Goal: Task Accomplishment & Management: Manage account settings

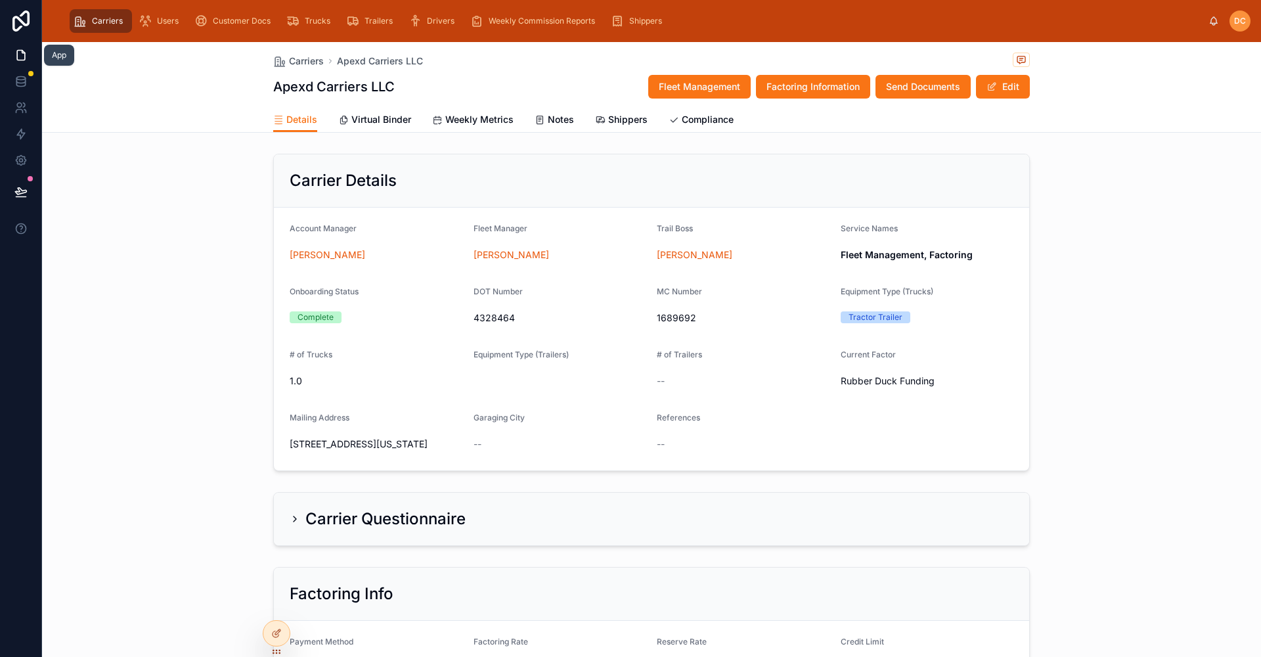
scroll to position [781, 0]
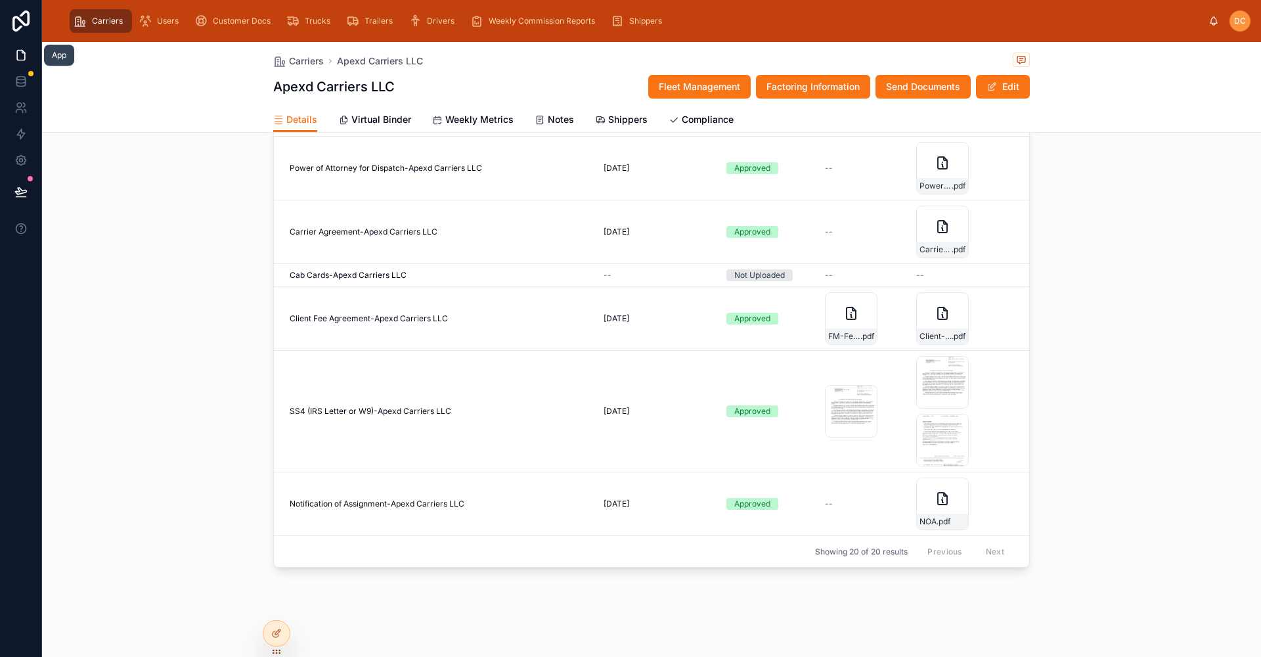
click at [20, 58] on icon at bounding box center [20, 55] width 13 height 13
click at [289, 66] on span "Carriers" at bounding box center [306, 60] width 35 height 13
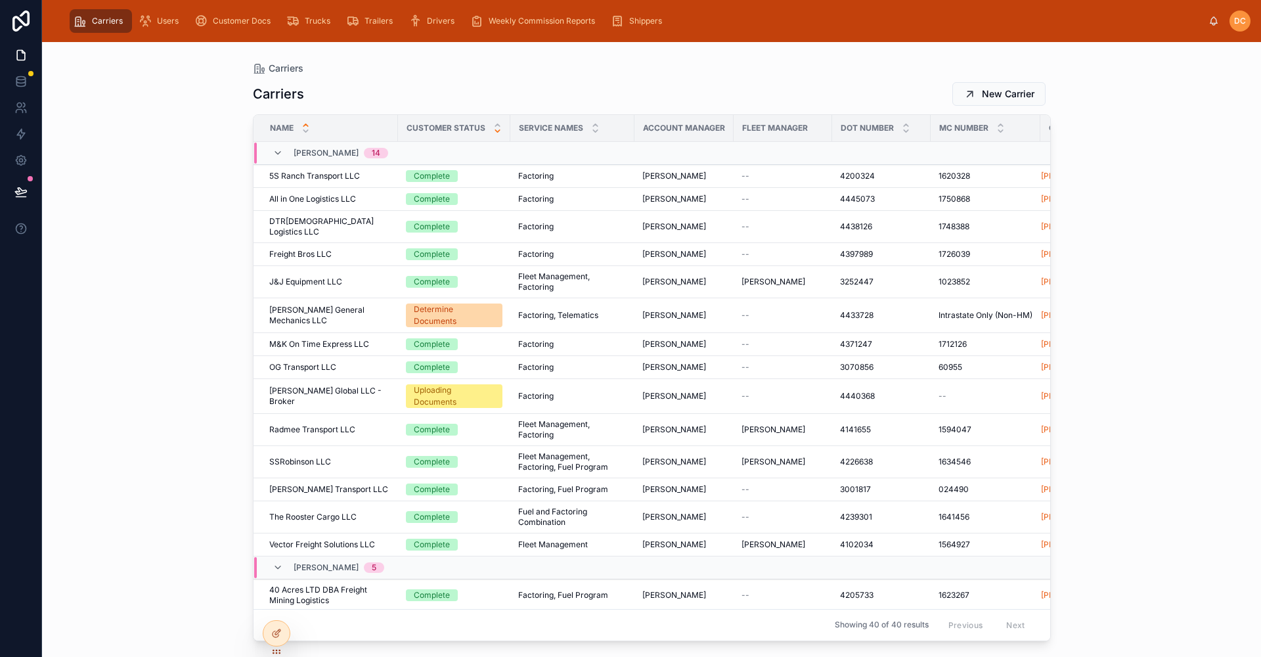
click at [496, 133] on icon at bounding box center [497, 131] width 9 height 9
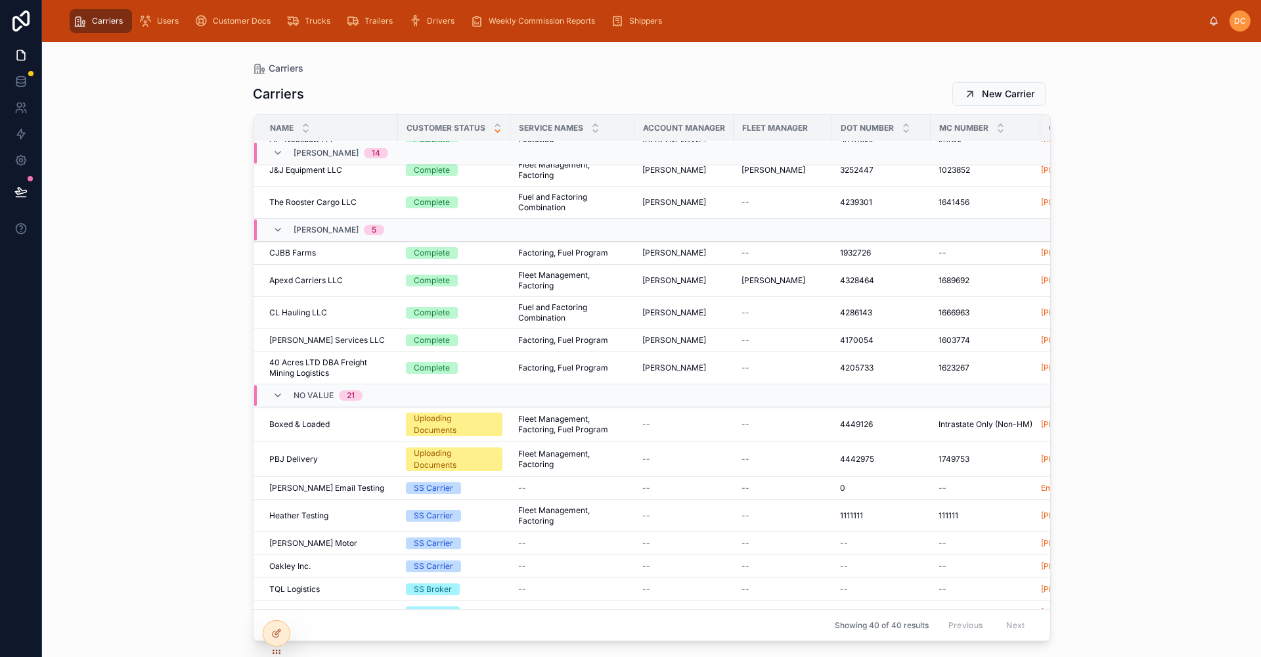
scroll to position [609, 0]
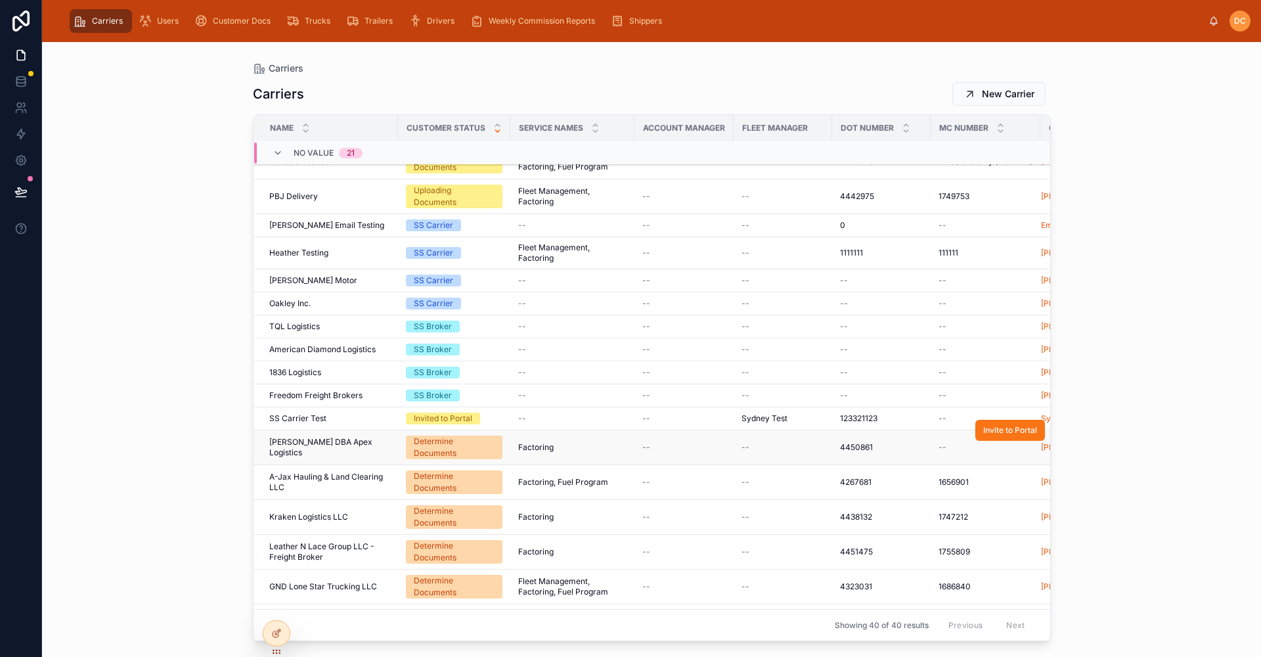
click at [892, 445] on div "4450861 4450861" at bounding box center [881, 447] width 83 height 11
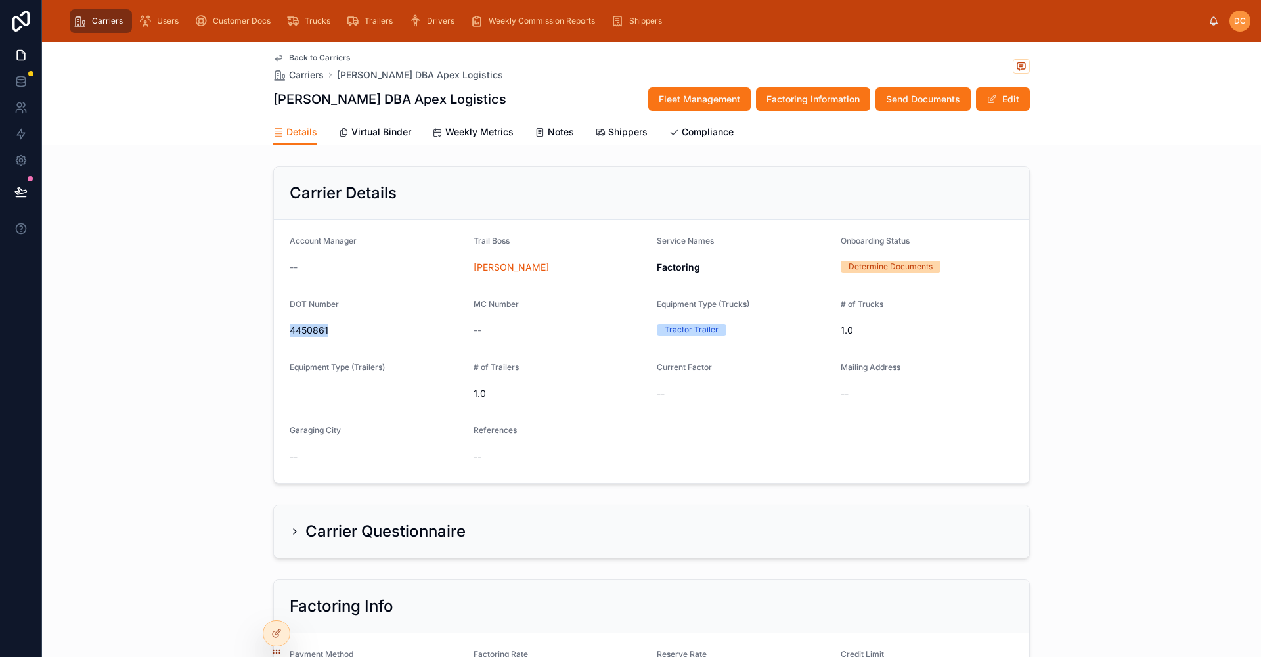
drag, startPoint x: 336, startPoint y: 330, endPoint x: 284, endPoint y: 333, distance: 52.6
click at [284, 333] on form "Account Manager -- Trail Boss [PERSON_NAME] Service Names Factoring Onboarding …" at bounding box center [651, 351] width 755 height 263
copy span "4450861"
click at [997, 106] on button "Edit" at bounding box center [1003, 99] width 54 height 24
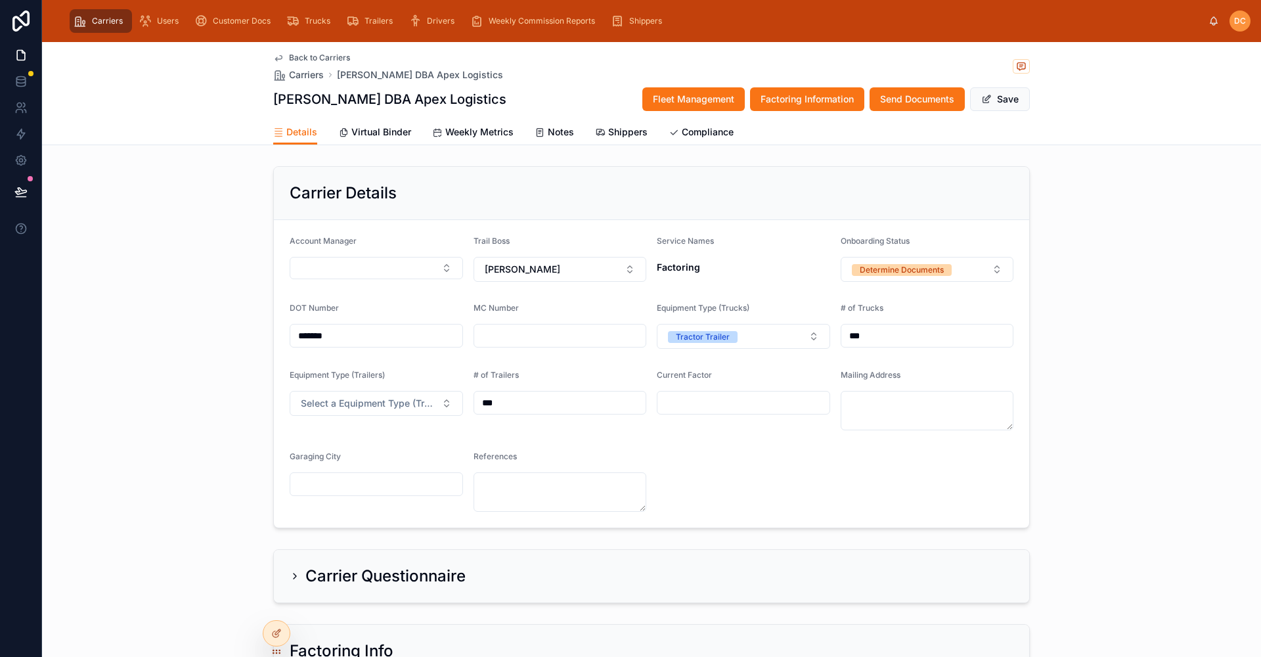
click at [529, 338] on input "text" at bounding box center [560, 335] width 172 height 18
type input "*"
click at [1123, 311] on div "Carrier Details Account Manager Trail Boss [PERSON_NAME] Service Names Factorin…" at bounding box center [651, 347] width 1218 height 372
type input "*******"
click at [1012, 93] on button "Save" at bounding box center [1000, 99] width 60 height 24
